Goal: Information Seeking & Learning: Learn about a topic

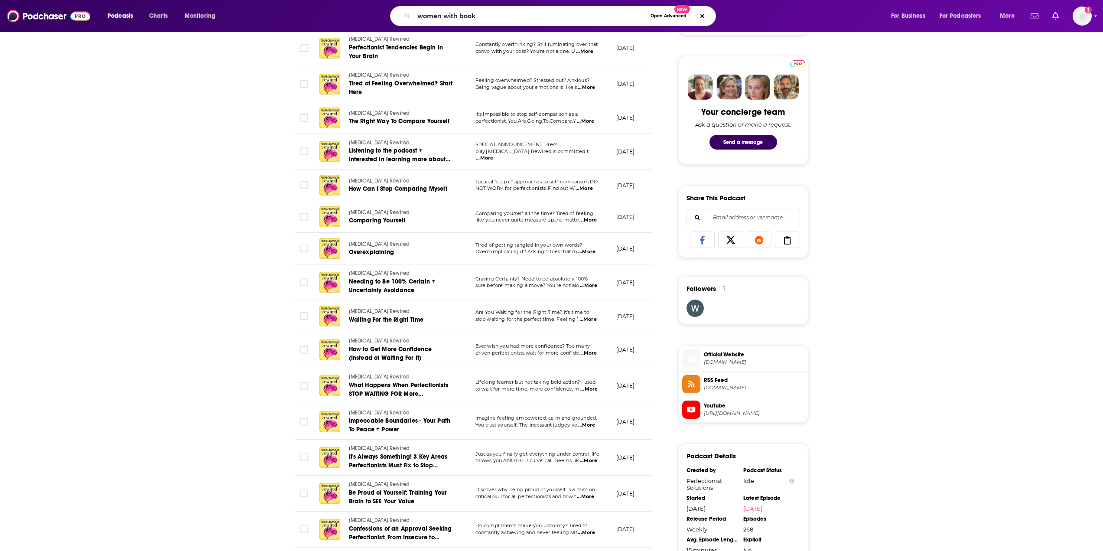
type input "women with books"
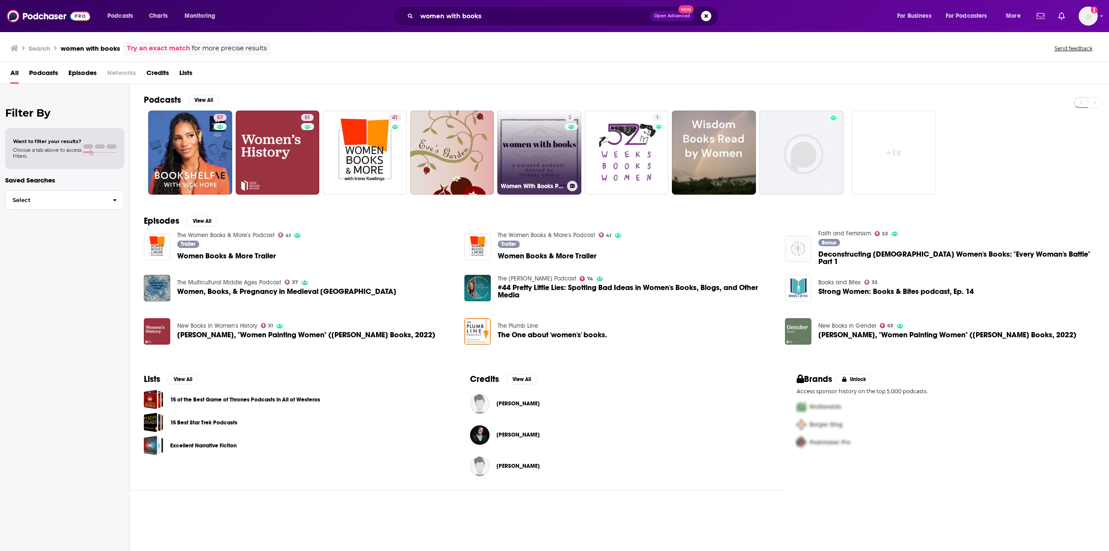
click at [517, 133] on link "2 Women With Books Podcast" at bounding box center [540, 153] width 84 height 84
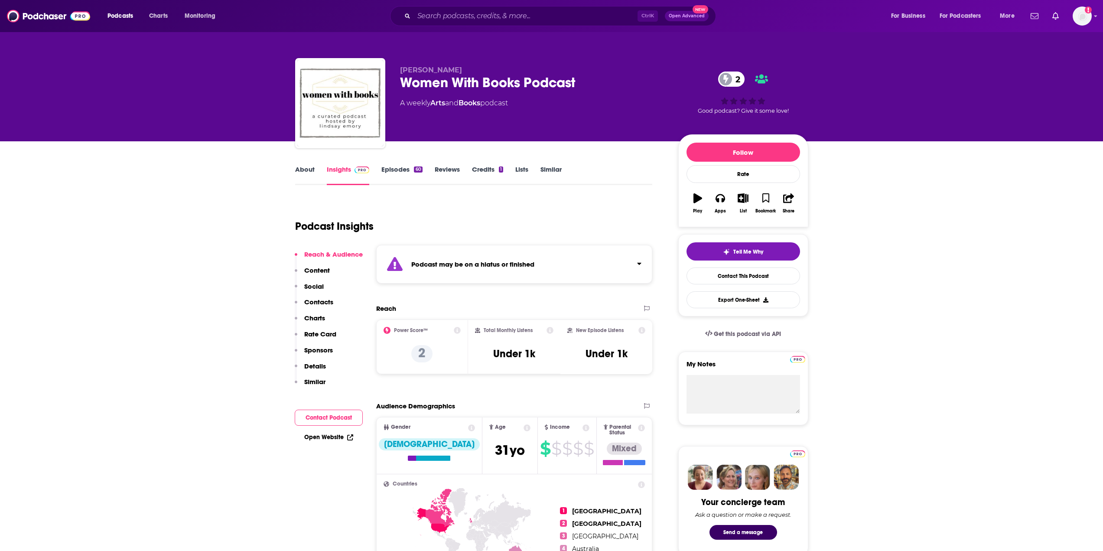
click at [402, 169] on link "Episodes 60" at bounding box center [401, 175] width 41 height 20
